Goal: Information Seeking & Learning: Learn about a topic

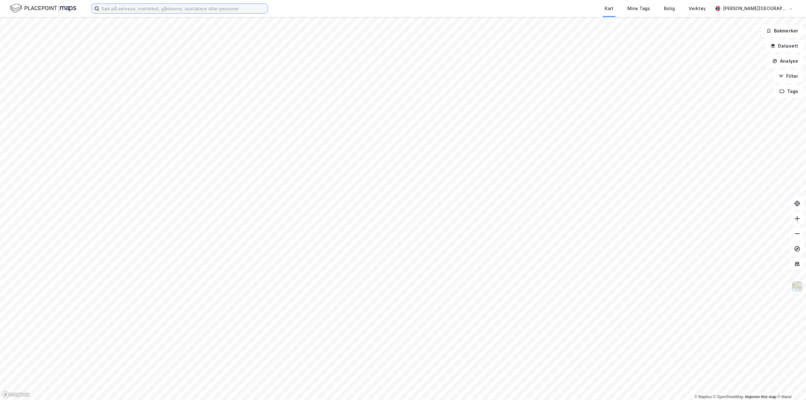
click at [200, 4] on input at bounding box center [183, 8] width 168 height 9
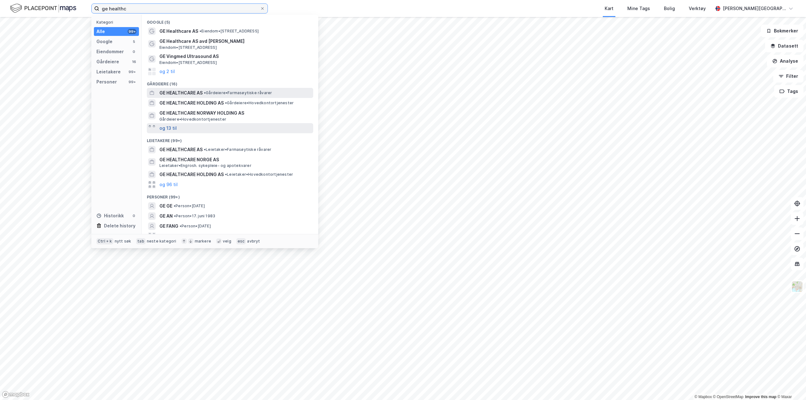
type input "ge healthc"
click at [172, 129] on button "og 13 til" at bounding box center [168, 129] width 17 height 8
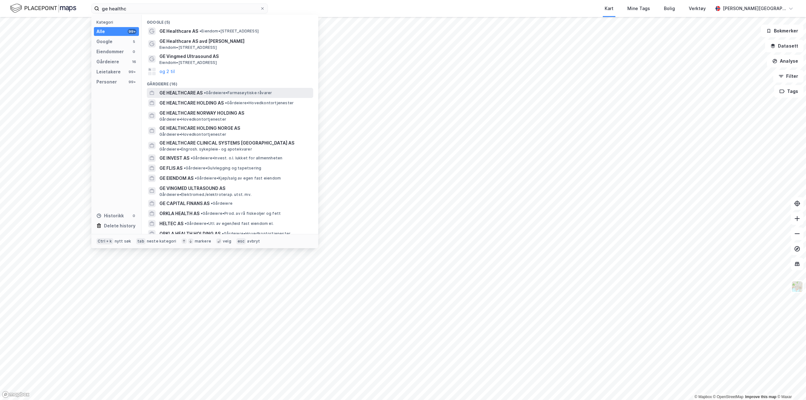
click at [201, 95] on span "GE HEALTHCARE AS" at bounding box center [181, 93] width 43 height 8
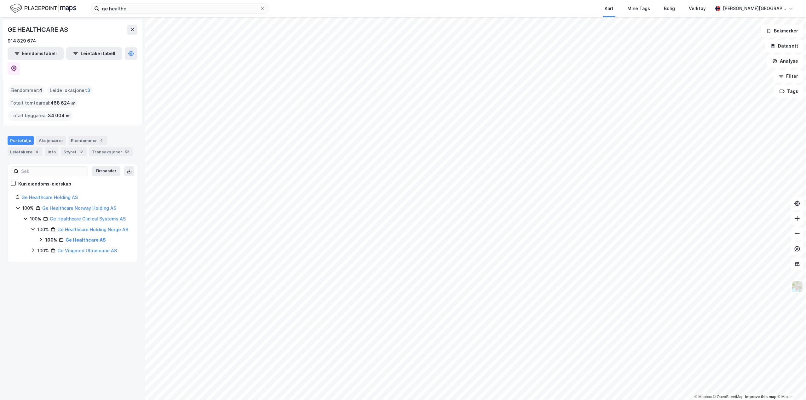
click at [31, 227] on icon at bounding box center [33, 229] width 5 height 5
click at [32, 227] on icon at bounding box center [33, 229] width 5 height 5
click at [32, 248] on icon at bounding box center [33, 250] width 5 height 5
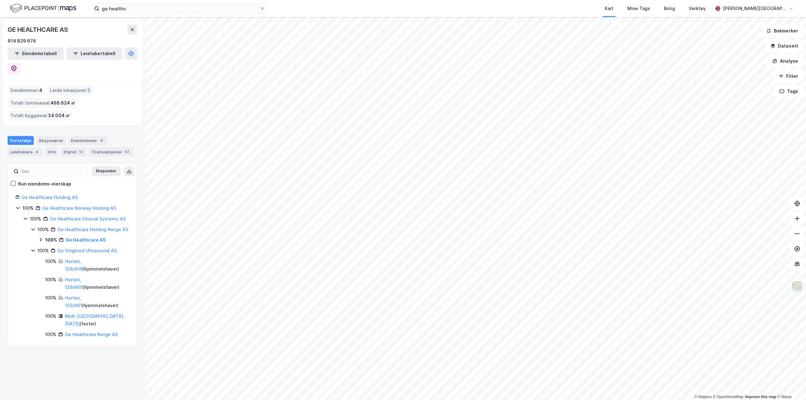
click at [39, 237] on icon at bounding box center [40, 239] width 5 height 5
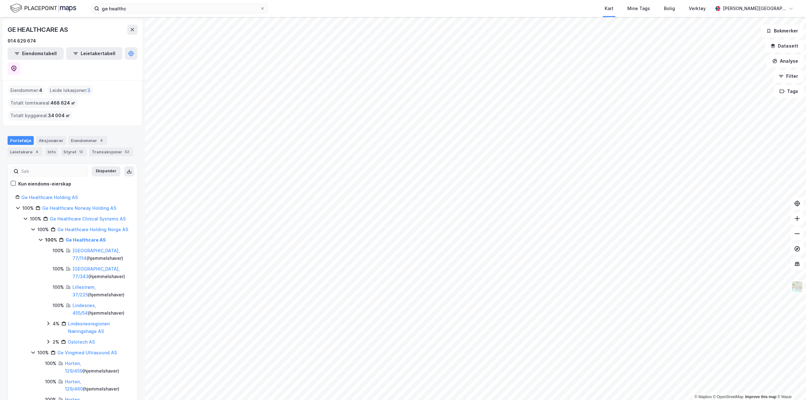
click at [26, 216] on icon at bounding box center [25, 218] width 5 height 5
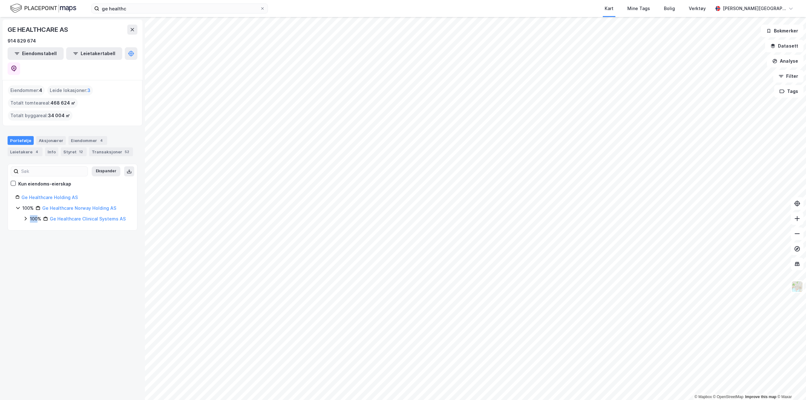
click at [26, 216] on icon at bounding box center [25, 218] width 5 height 5
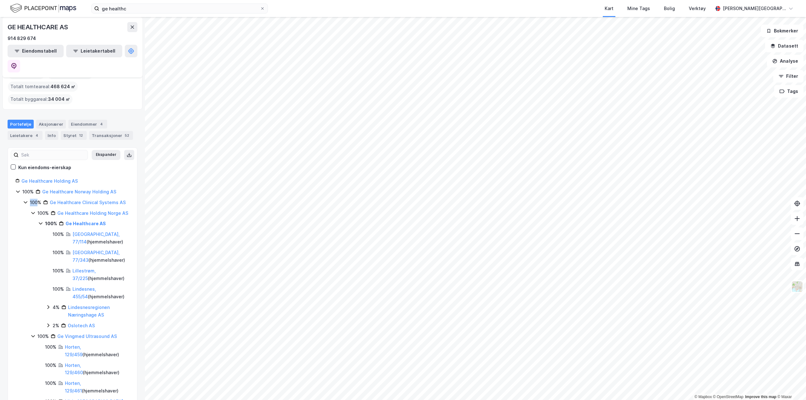
scroll to position [48, 0]
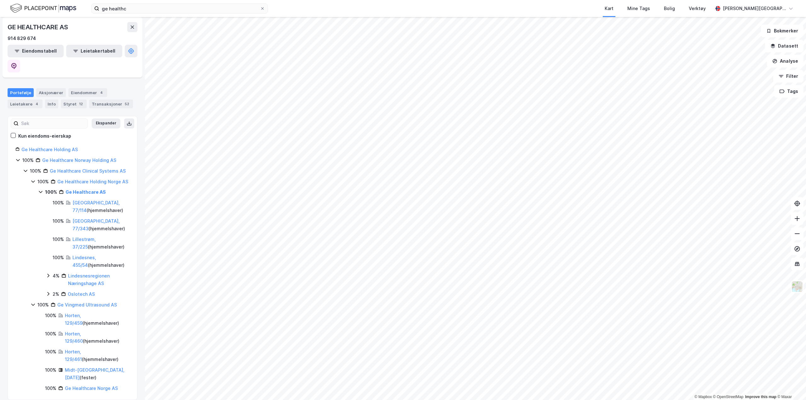
click at [47, 273] on icon at bounding box center [48, 275] width 5 height 5
click at [48, 275] on icon at bounding box center [47, 276] width 3 height 2
click at [48, 273] on icon at bounding box center [48, 275] width 5 height 5
click at [49, 310] on icon at bounding box center [48, 312] width 5 height 5
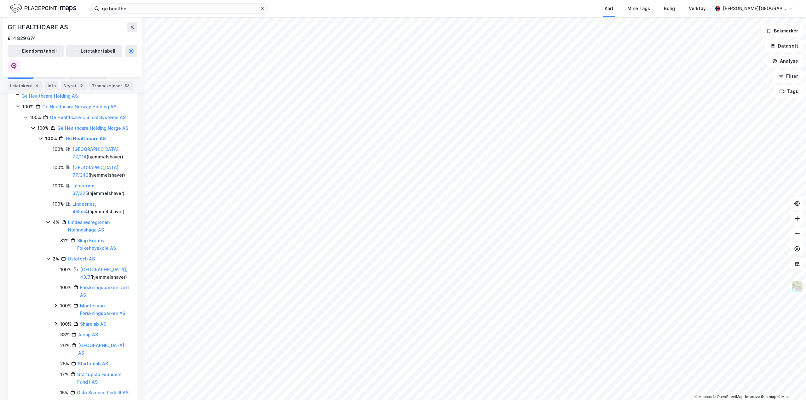
scroll to position [111, 0]
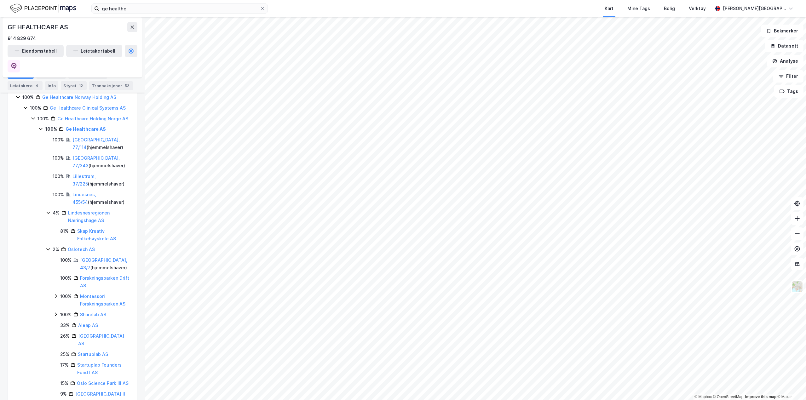
click at [56, 295] on icon at bounding box center [56, 297] width 2 height 4
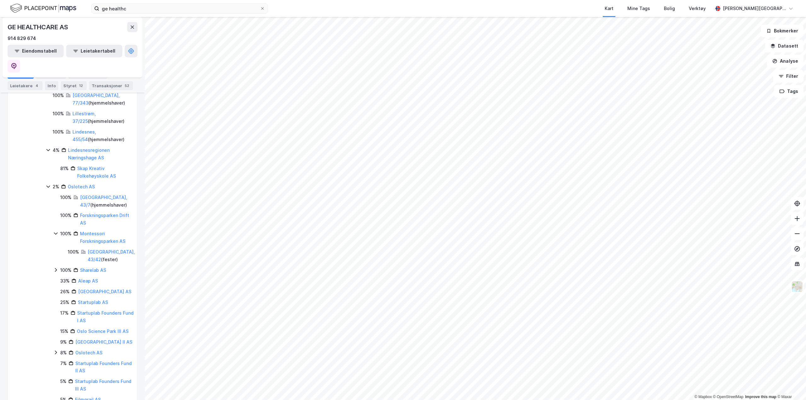
scroll to position [174, 0]
click at [57, 267] on icon at bounding box center [55, 269] width 5 height 5
click at [55, 267] on icon at bounding box center [55, 269] width 5 height 5
click at [56, 352] on icon at bounding box center [56, 353] width 2 height 4
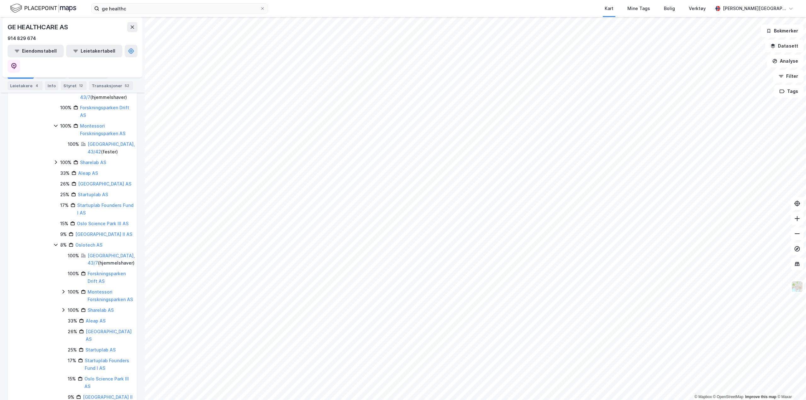
scroll to position [300, 0]
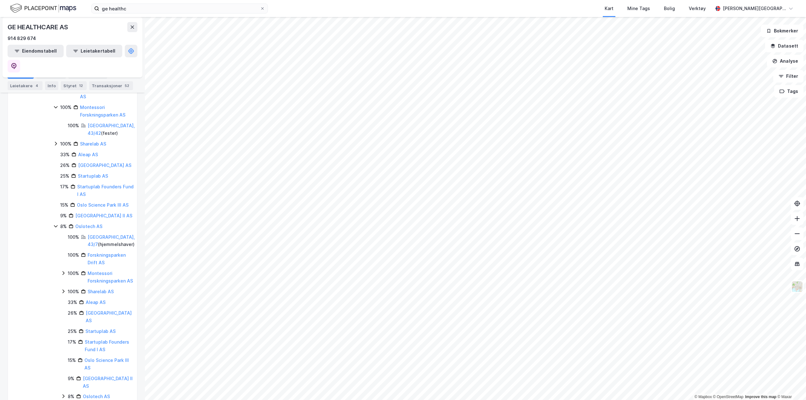
click at [55, 228] on icon at bounding box center [55, 226] width 5 height 5
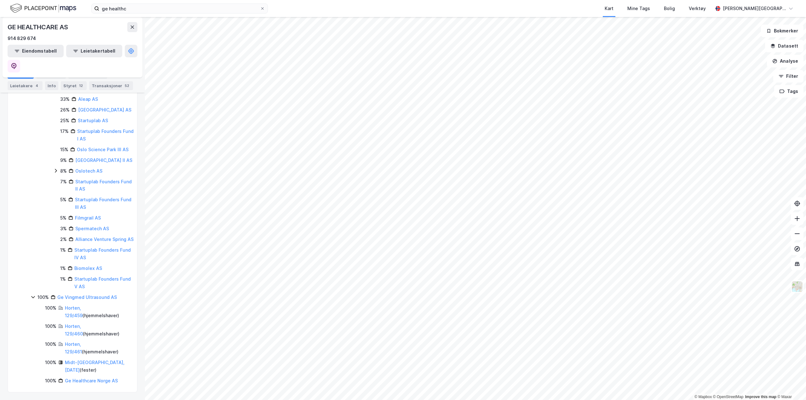
scroll to position [362, 0]
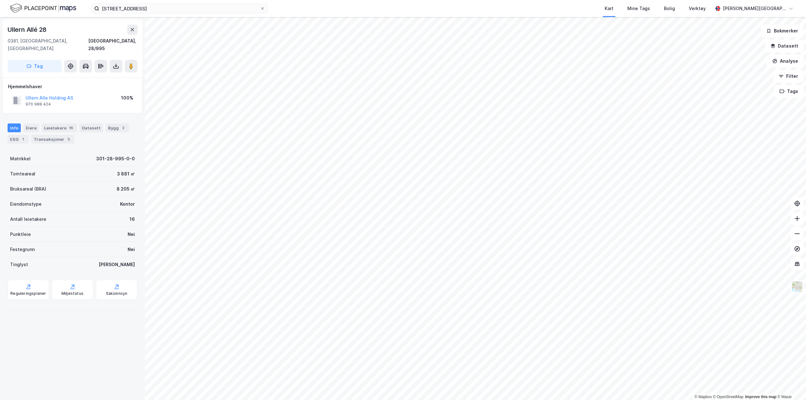
click at [60, 116] on div "Info Eiere Leietakere 16 Datasett Bygg 2 ESG 1 Transaksjoner 5" at bounding box center [72, 131] width 145 height 30
click at [60, 124] on div "Leietakere 16" at bounding box center [59, 128] width 35 height 9
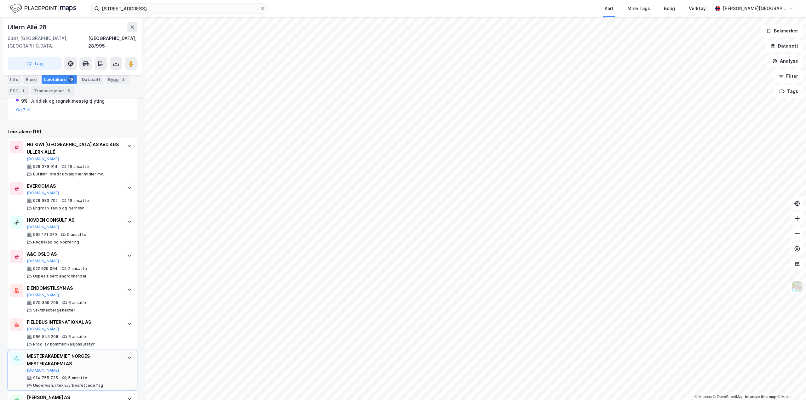
scroll to position [61, 0]
